Goal: Navigation & Orientation: Find specific page/section

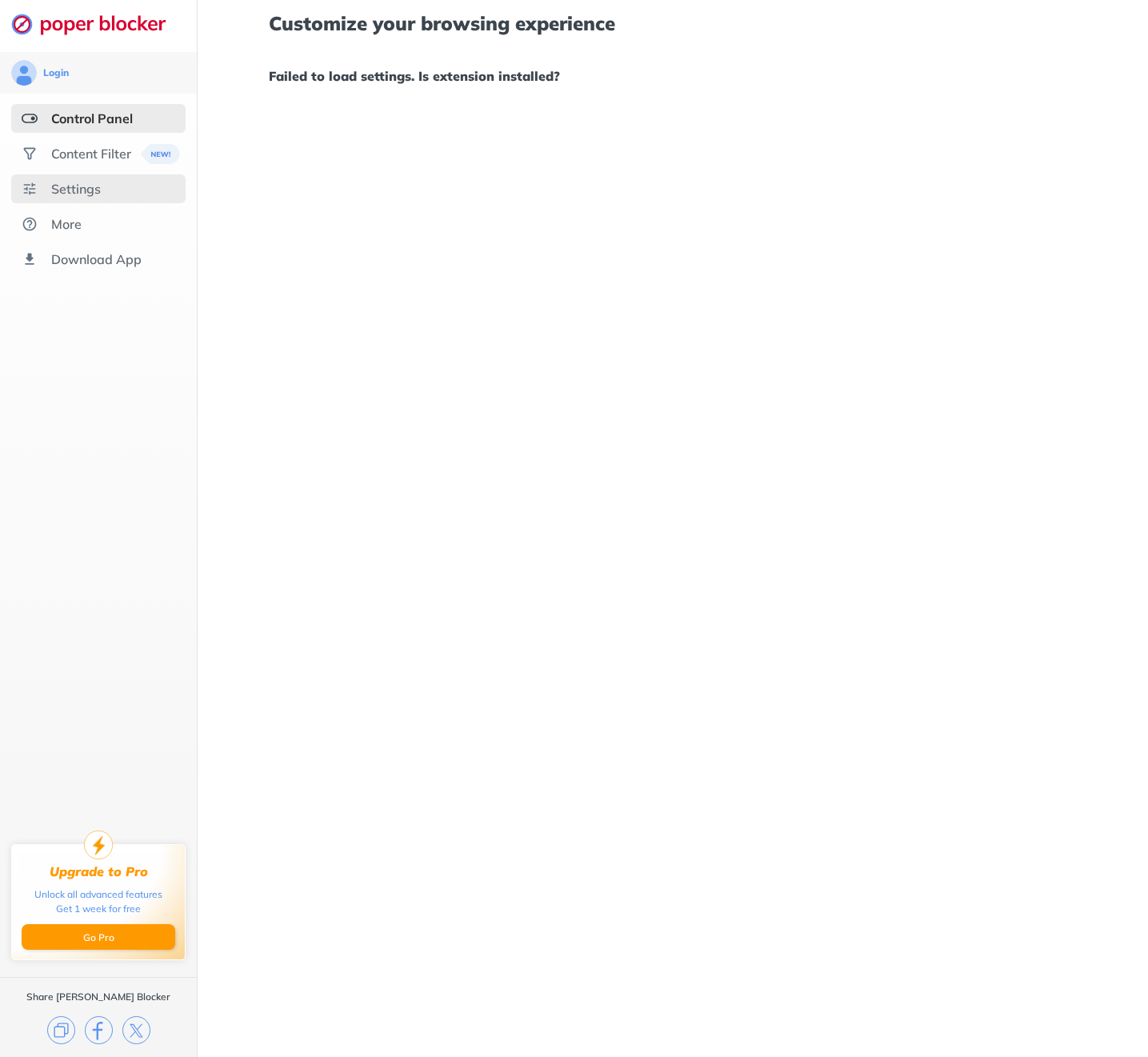
click at [115, 186] on div "Settings" at bounding box center [98, 189] width 175 height 29
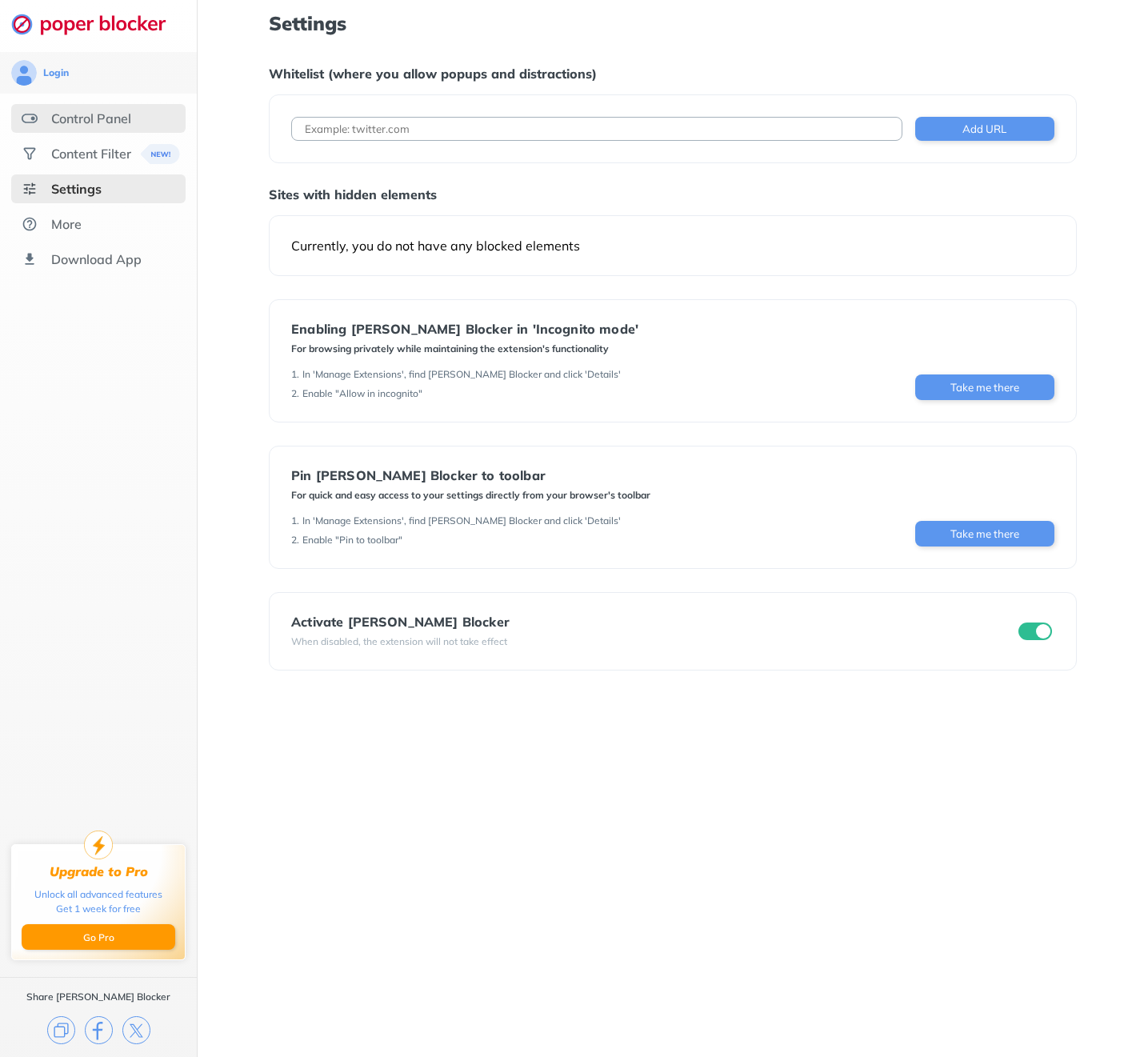
click at [108, 110] on div "Control Panel" at bounding box center [91, 118] width 80 height 16
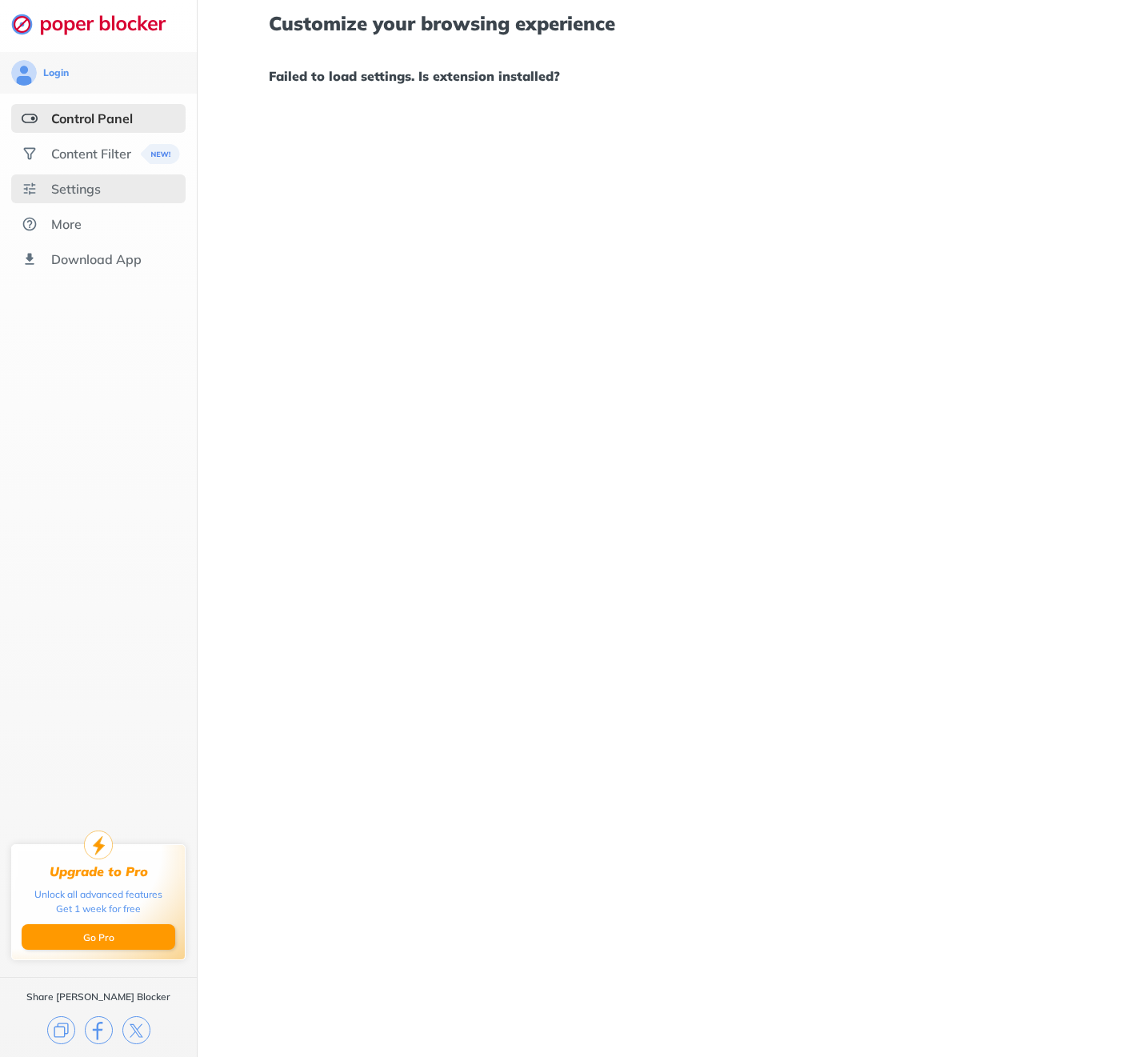
click at [105, 178] on div "Settings" at bounding box center [98, 189] width 175 height 29
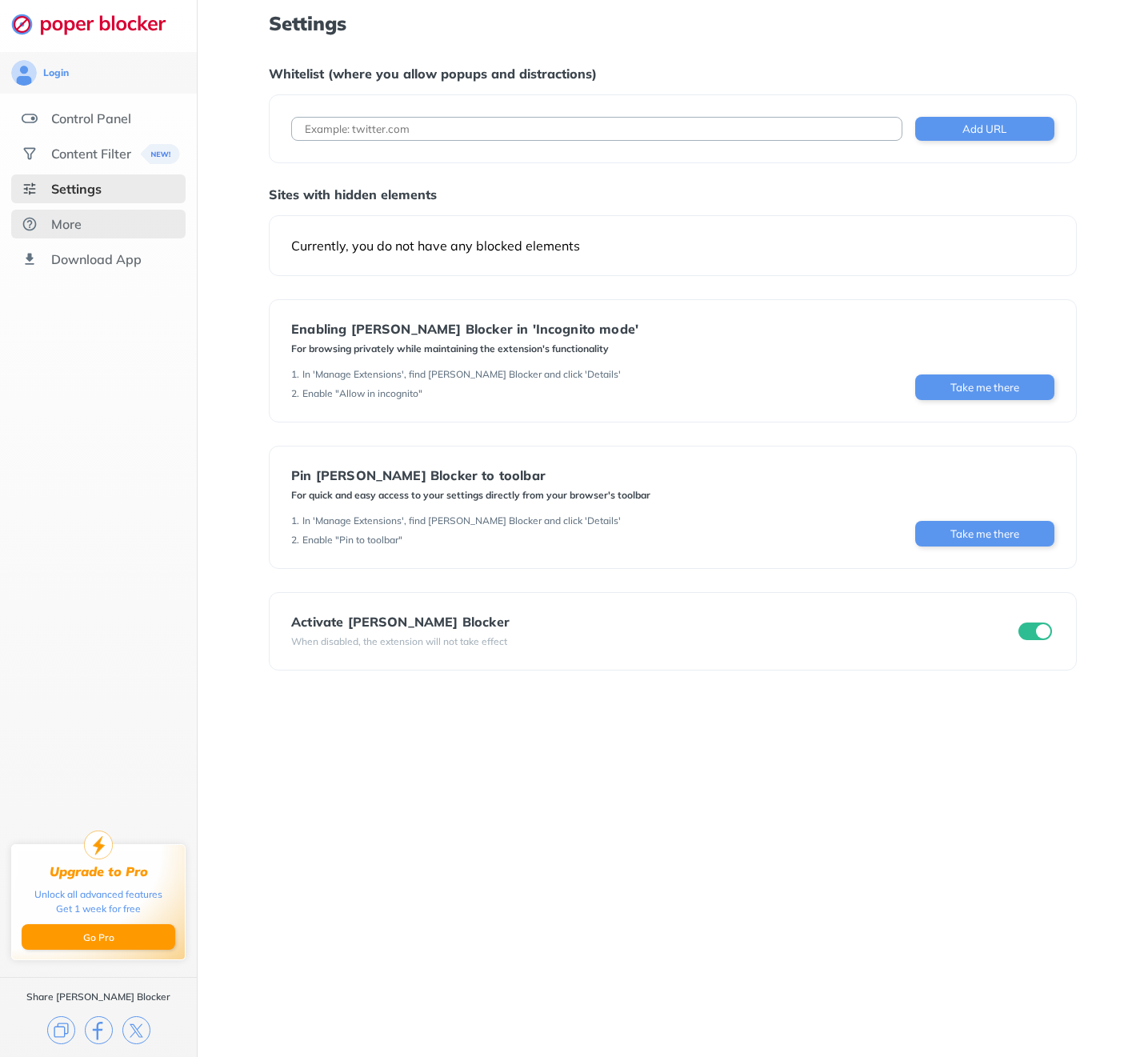
click at [140, 232] on div "More" at bounding box center [98, 223] width 175 height 29
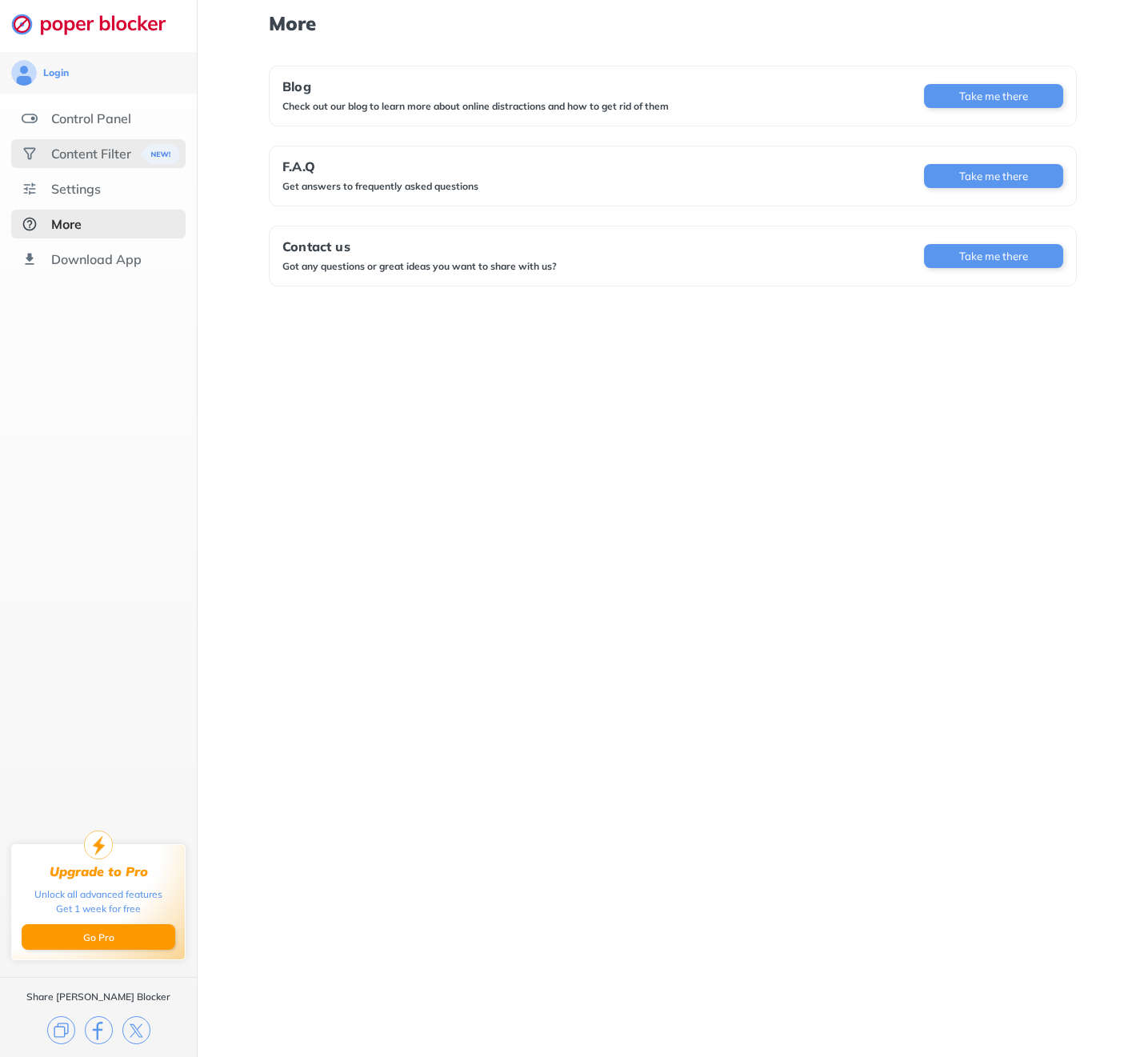
click at [113, 148] on div "Content Filter" at bounding box center [91, 154] width 80 height 16
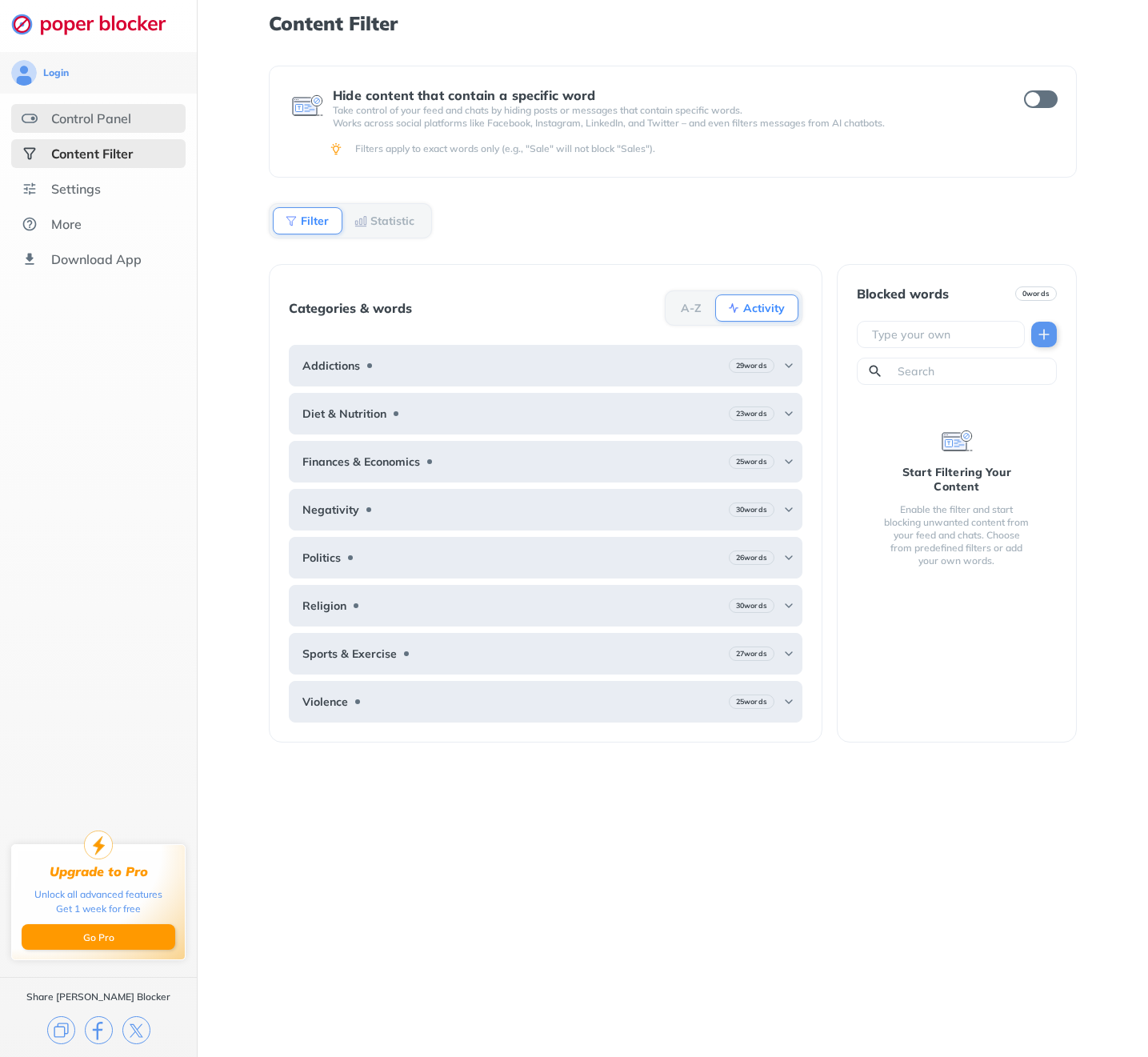
click at [109, 116] on div "Control Panel" at bounding box center [91, 118] width 80 height 16
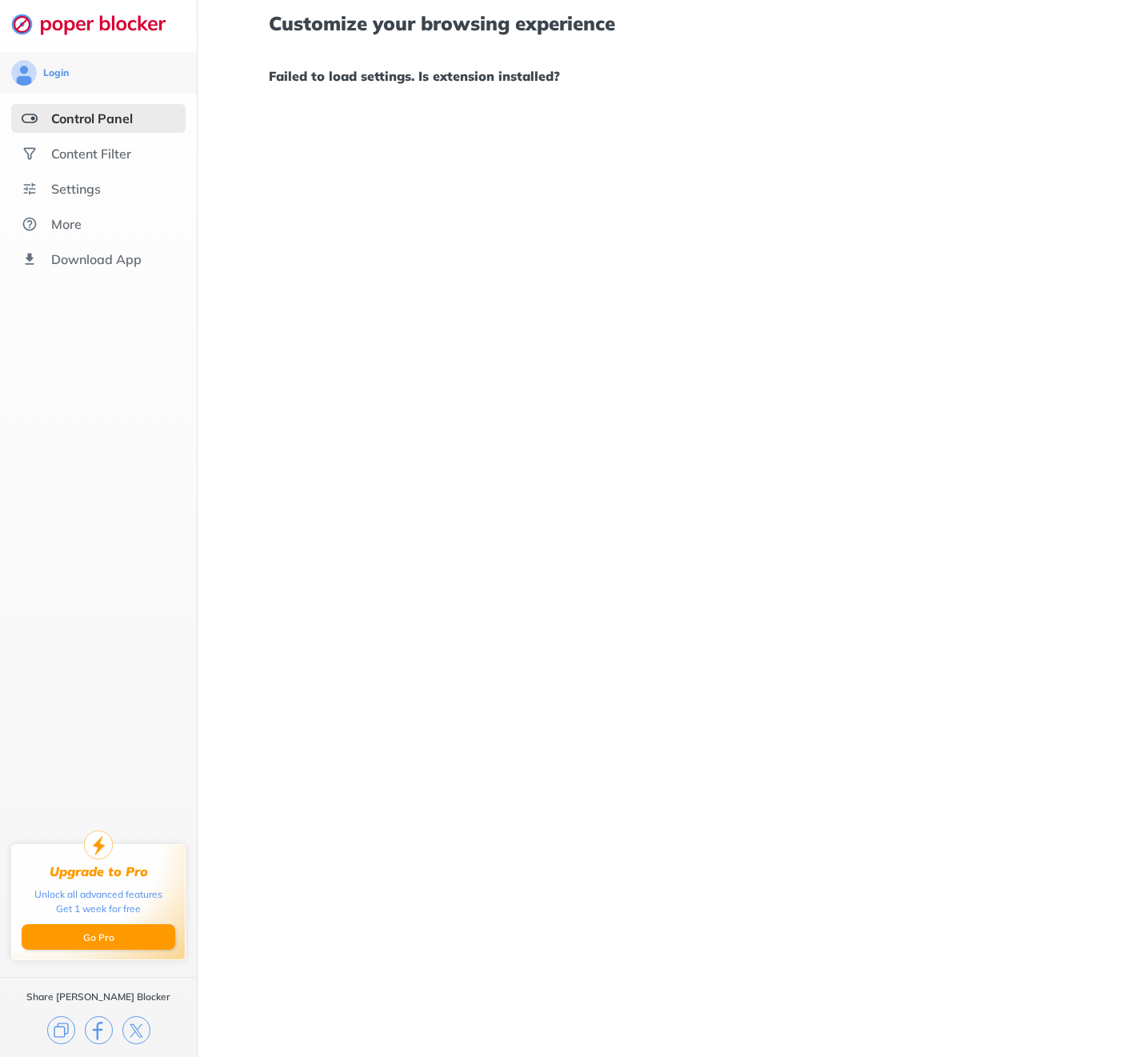
click at [109, 116] on div "Control Panel" at bounding box center [92, 118] width 82 height 16
